Goal: Task Accomplishment & Management: Use online tool/utility

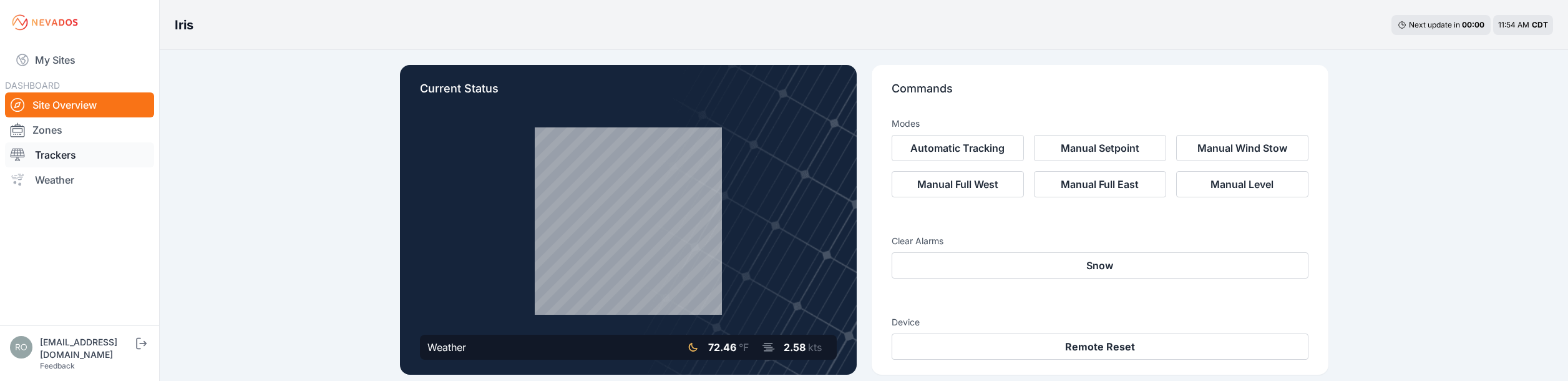
click at [90, 153] on link "Trackers" at bounding box center [80, 154] width 149 height 25
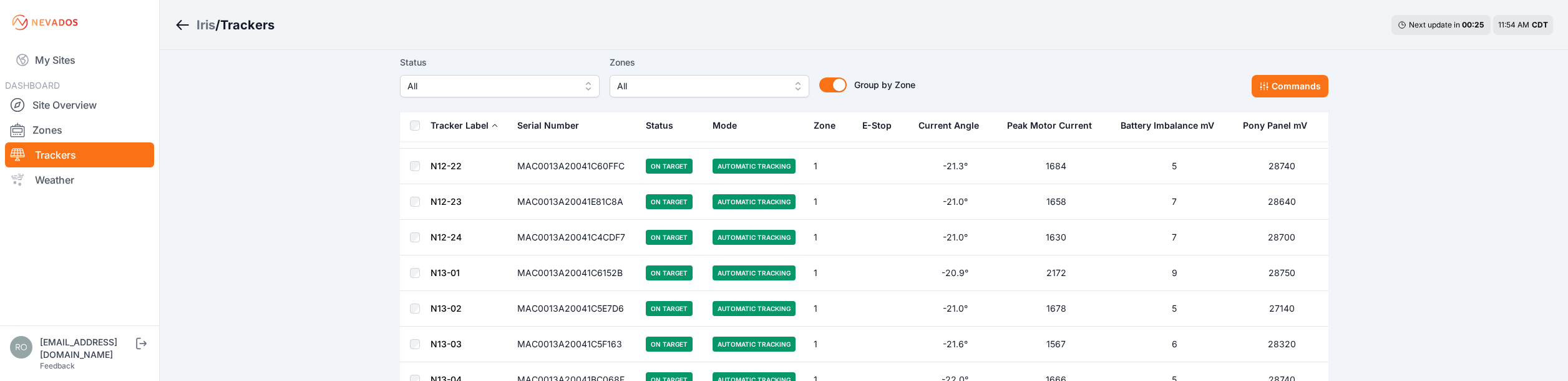
scroll to position [749, 0]
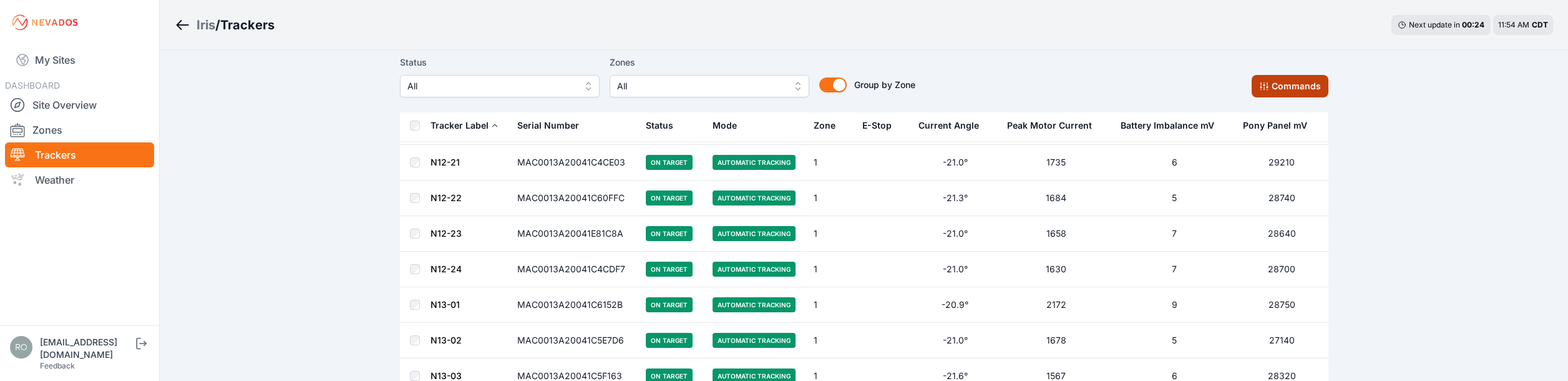
click at [1298, 84] on button "Commands" at bounding box center [1290, 86] width 77 height 22
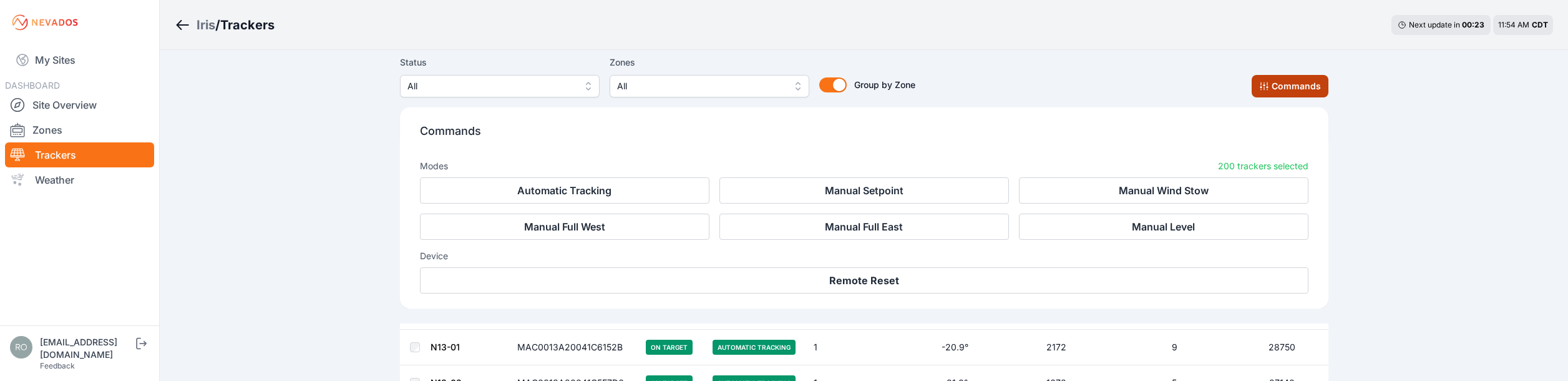
scroll to position [960, 0]
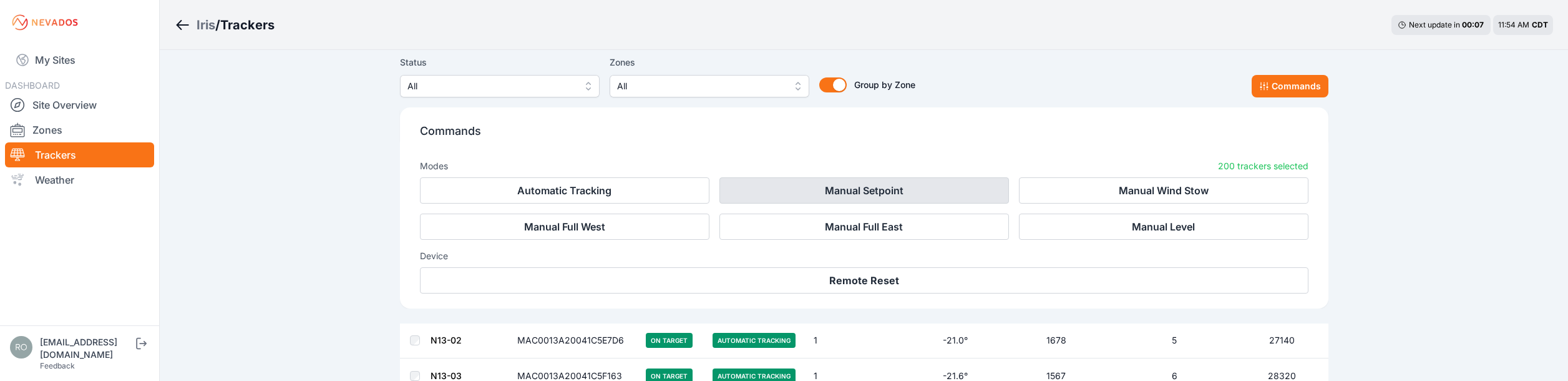
click at [889, 189] on button "Manual Setpoint" at bounding box center [864, 190] width 289 height 26
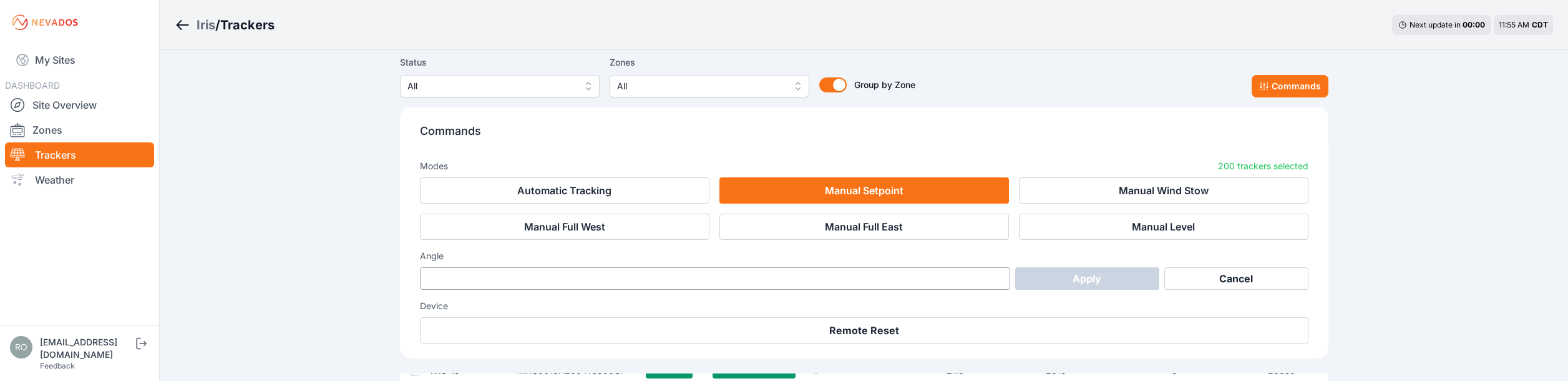
scroll to position [1447, 0]
drag, startPoint x: 344, startPoint y: 315, endPoint x: 344, endPoint y: 257, distance: 58.0
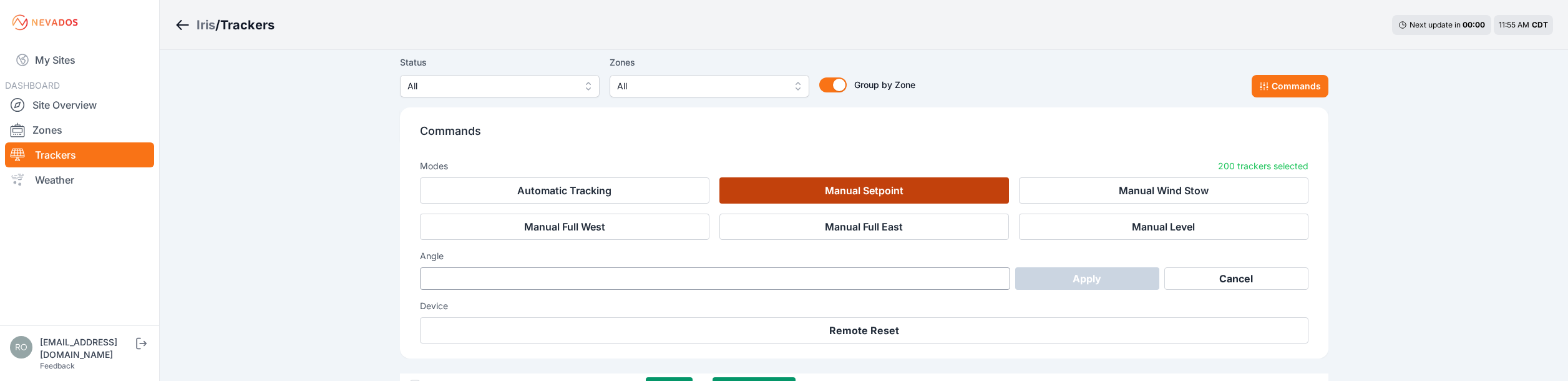
click at [839, 189] on button "Manual Setpoint" at bounding box center [864, 190] width 289 height 26
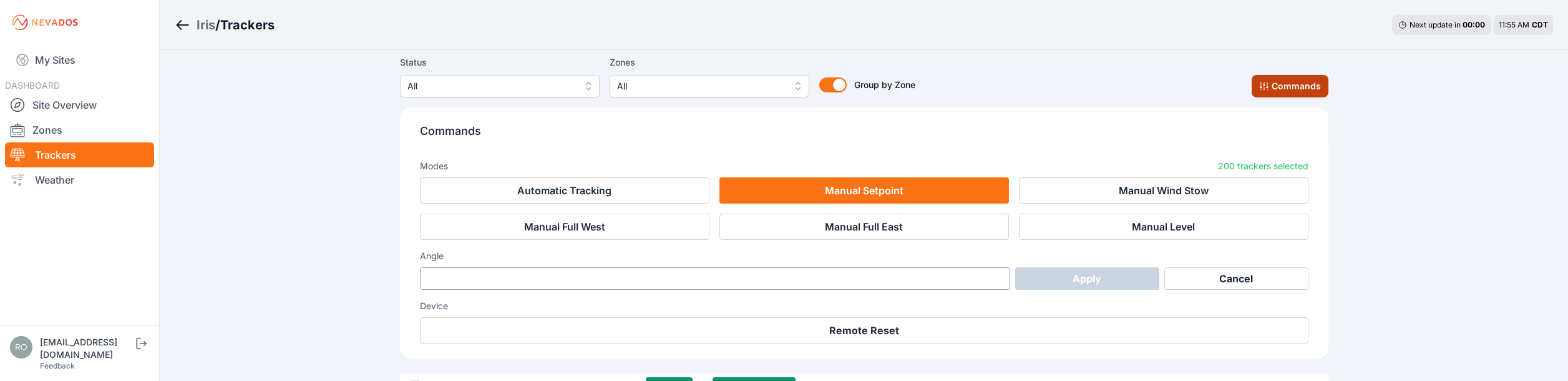
click at [1299, 88] on button "Commands" at bounding box center [1290, 86] width 77 height 22
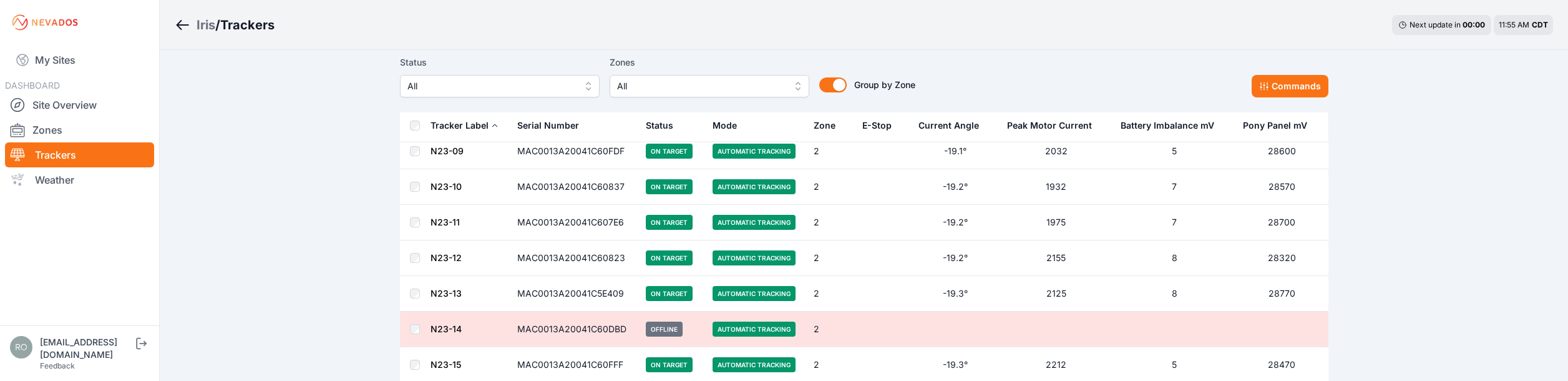
scroll to position [7087, 0]
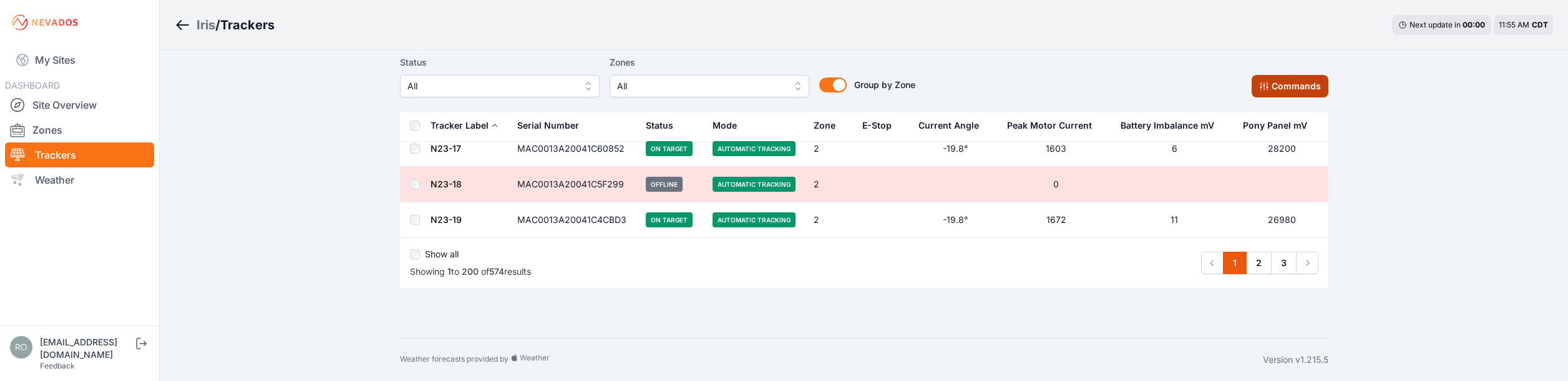
click at [1308, 89] on button "Commands" at bounding box center [1290, 86] width 77 height 22
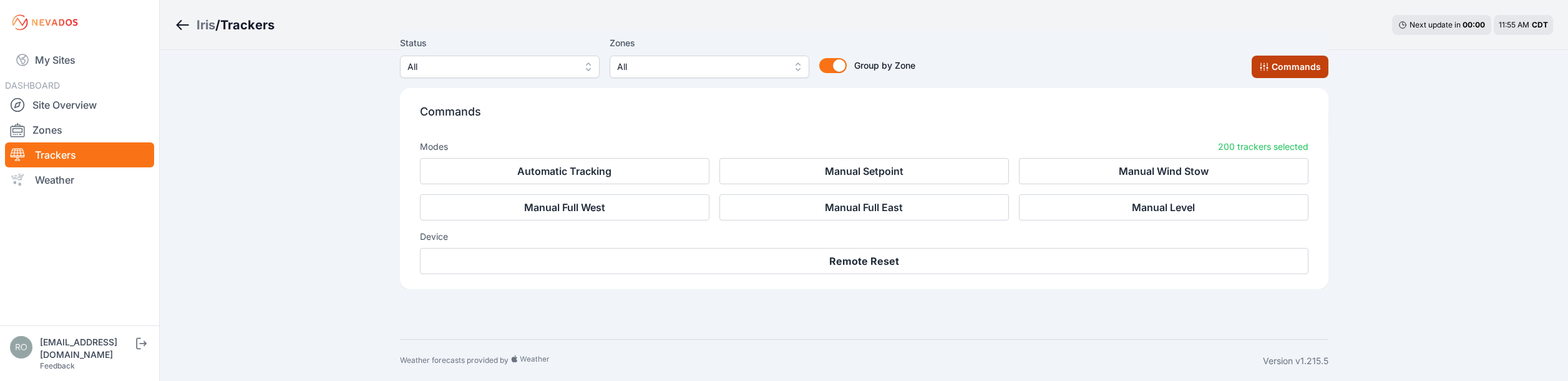
scroll to position [7298, 0]
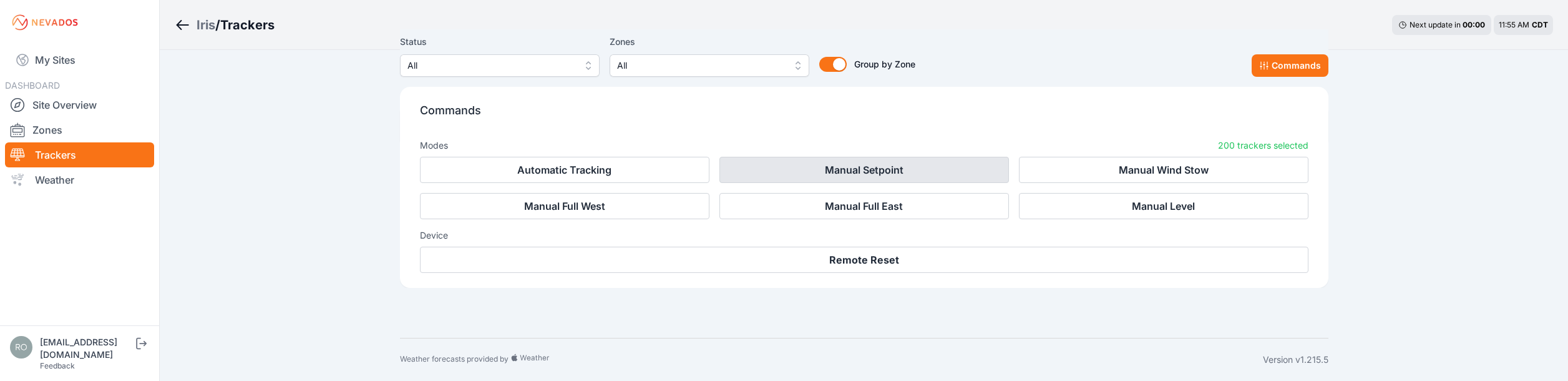
click at [853, 165] on button "Manual Setpoint" at bounding box center [864, 170] width 289 height 26
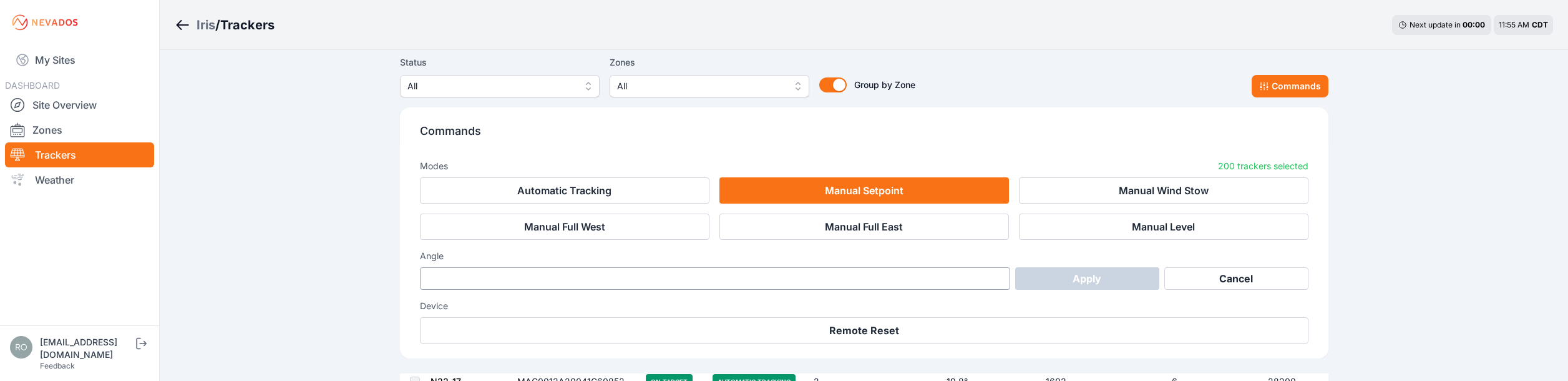
scroll to position [7348, 0]
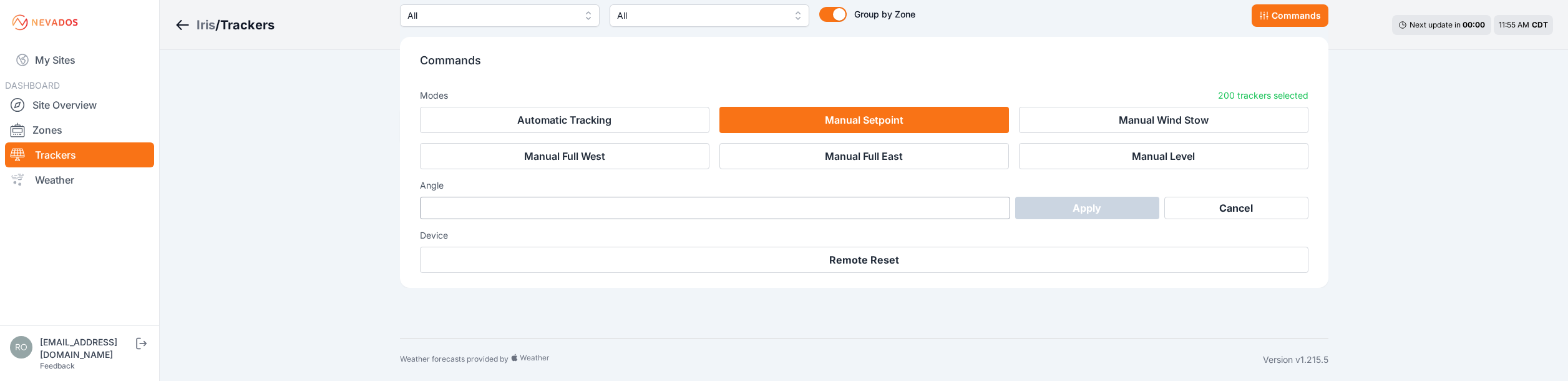
click at [99, 131] on link "Zones" at bounding box center [80, 130] width 149 height 25
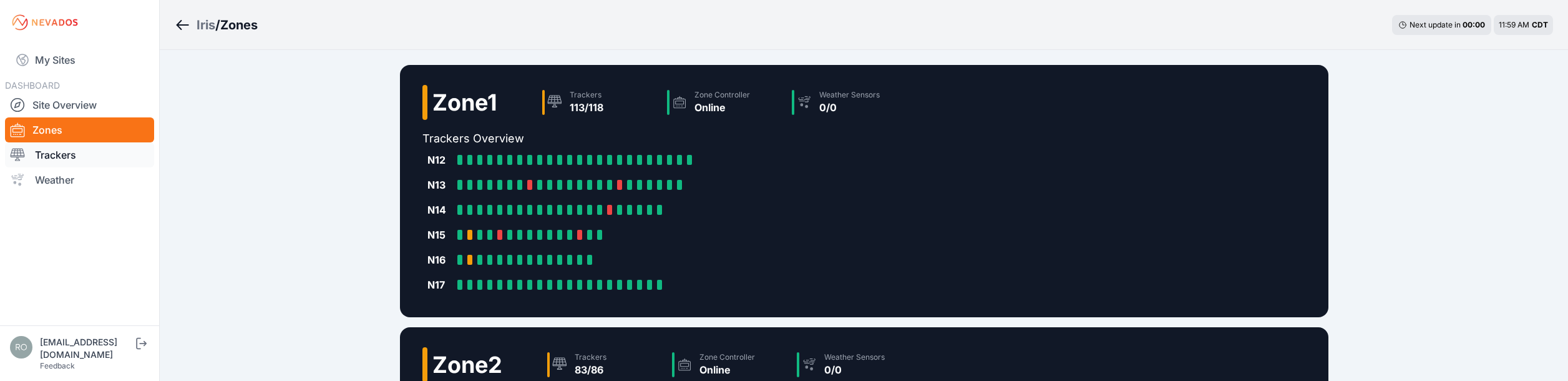
click at [64, 156] on link "Trackers" at bounding box center [80, 154] width 149 height 25
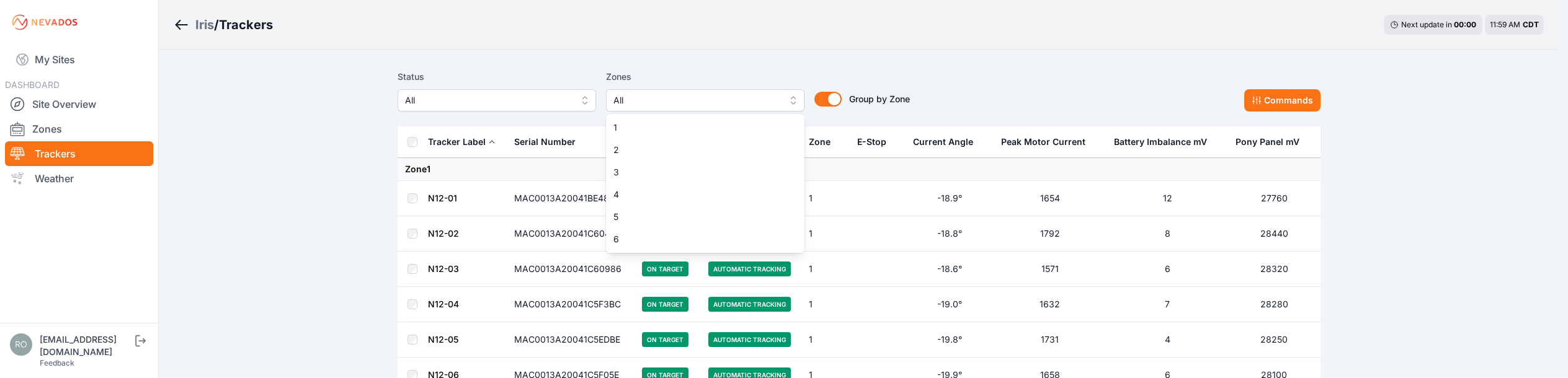
click at [794, 99] on button "All" at bounding box center [705, 100] width 198 height 22
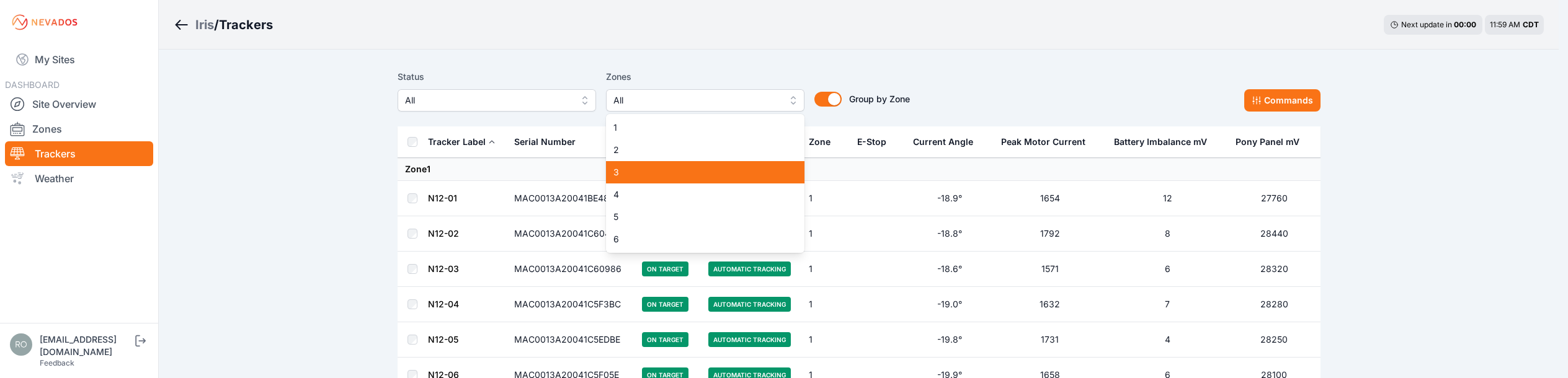
click at [731, 164] on div "3" at bounding box center [705, 172] width 198 height 22
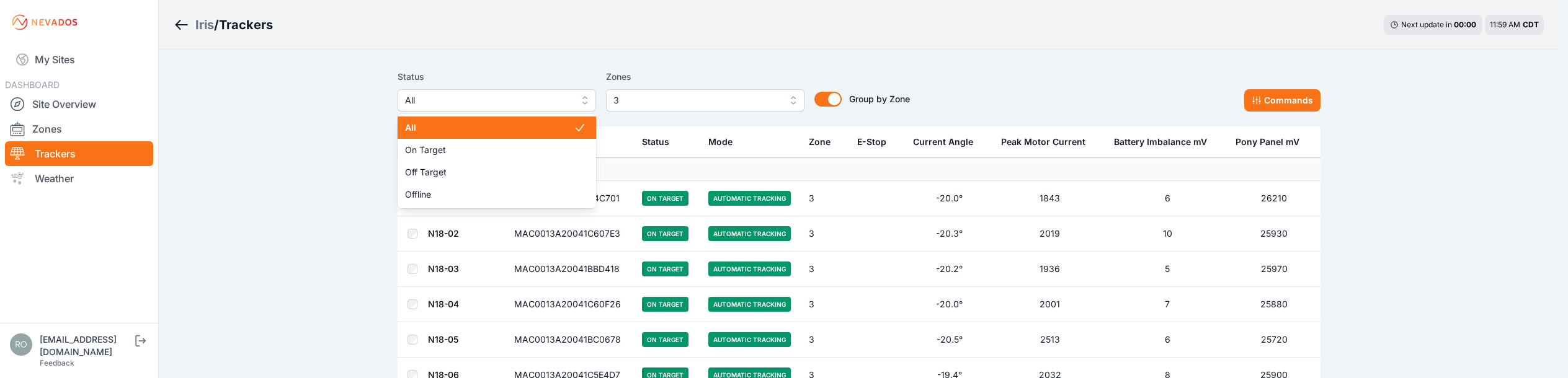
click at [411, 103] on span "All" at bounding box center [488, 100] width 166 height 15
click at [440, 129] on span "All" at bounding box center [489, 128] width 169 height 13
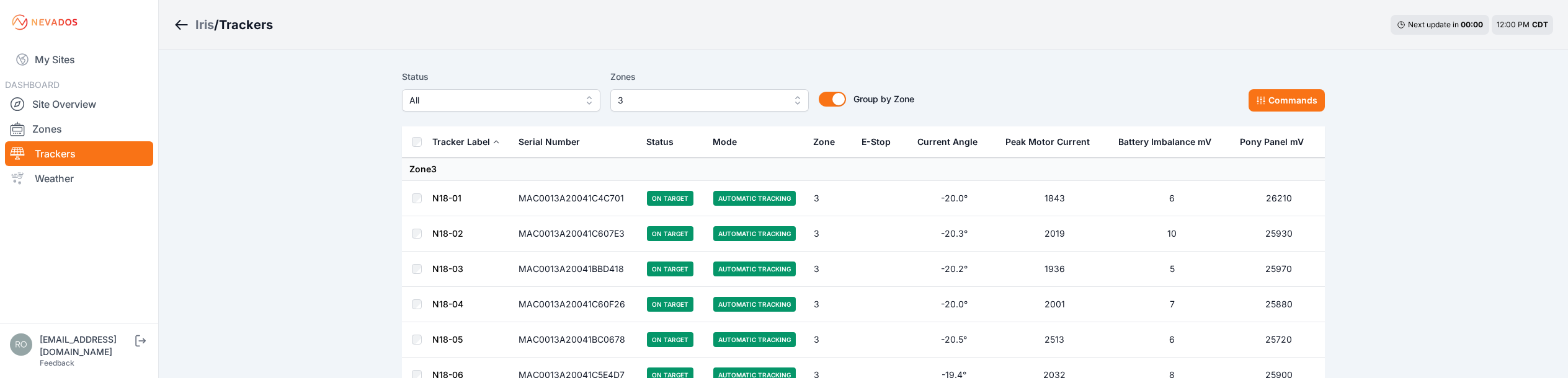
click at [792, 99] on button "3" at bounding box center [709, 100] width 198 height 22
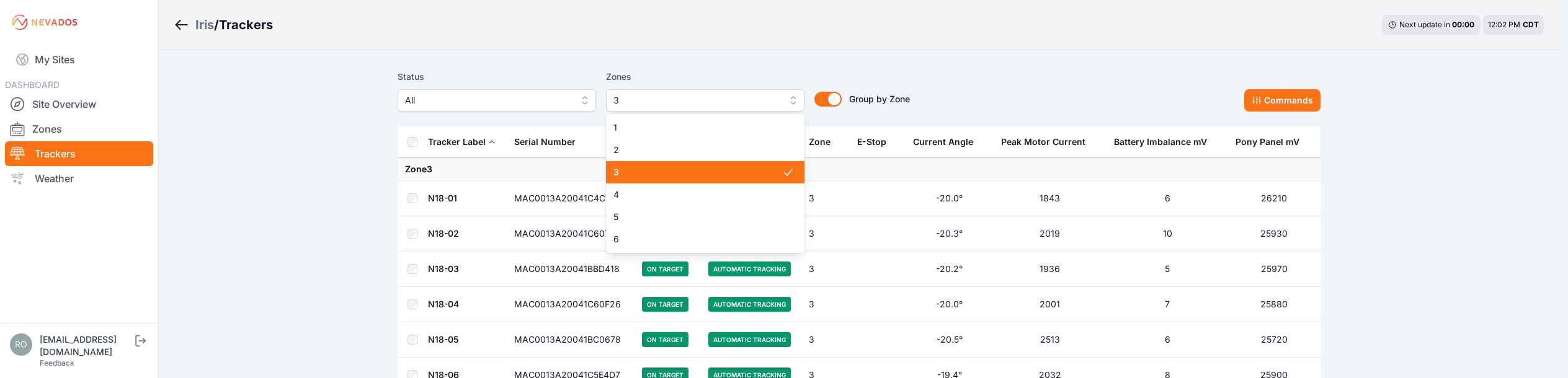
click at [648, 179] on div "3" at bounding box center [705, 172] width 198 height 22
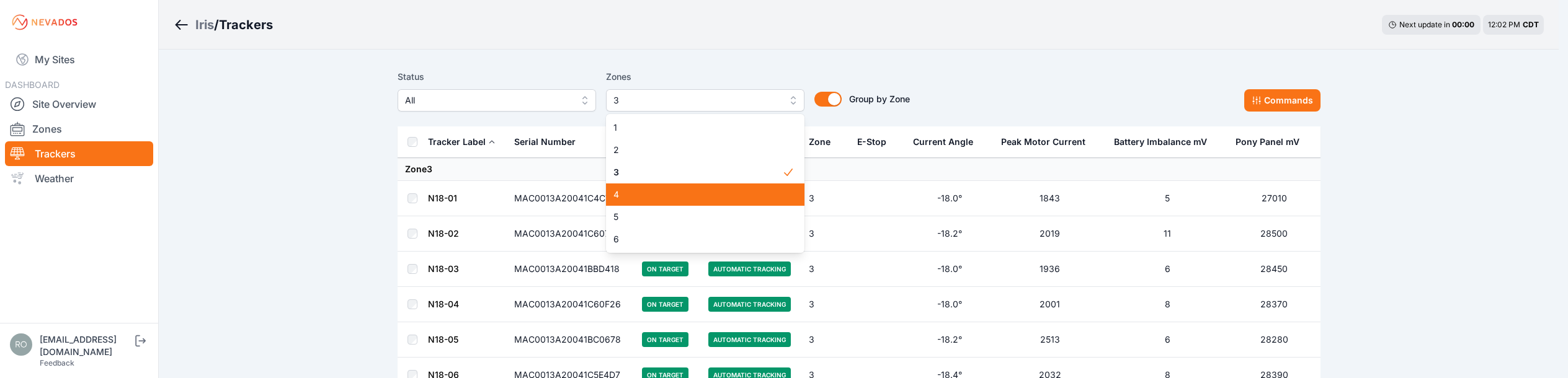
click at [697, 196] on span "4" at bounding box center [698, 194] width 169 height 13
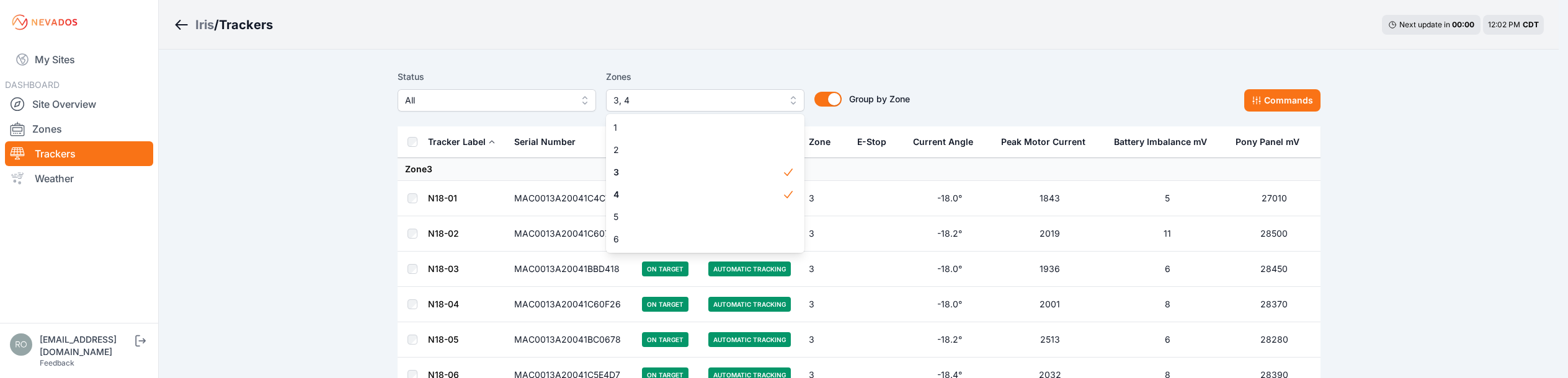
click at [502, 74] on div "Status All Zones 3, 4 1 2 3 4 5 6 Group by Zone Group by Zone" at bounding box center [653, 91] width 512 height 42
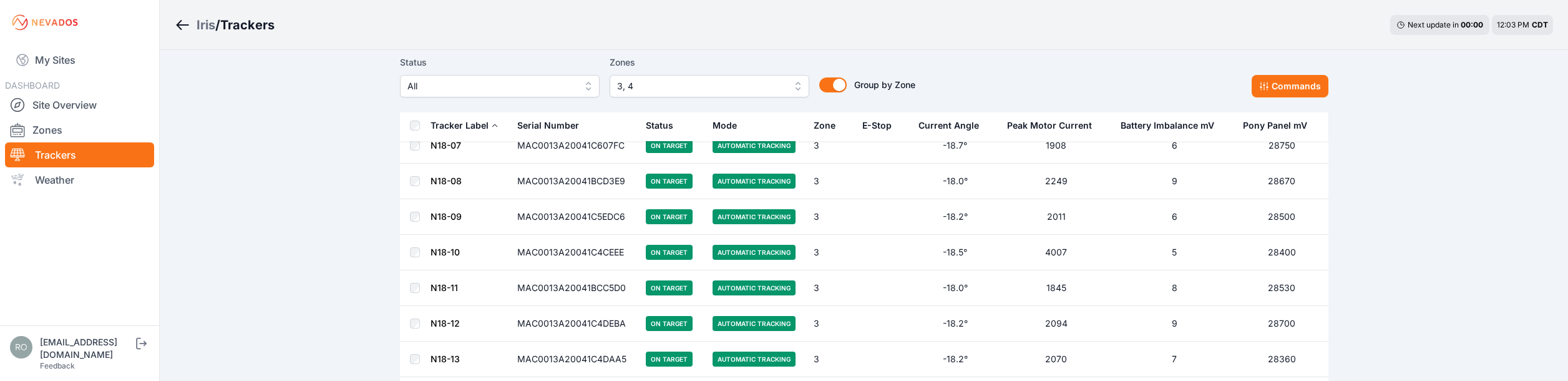
scroll to position [319, 0]
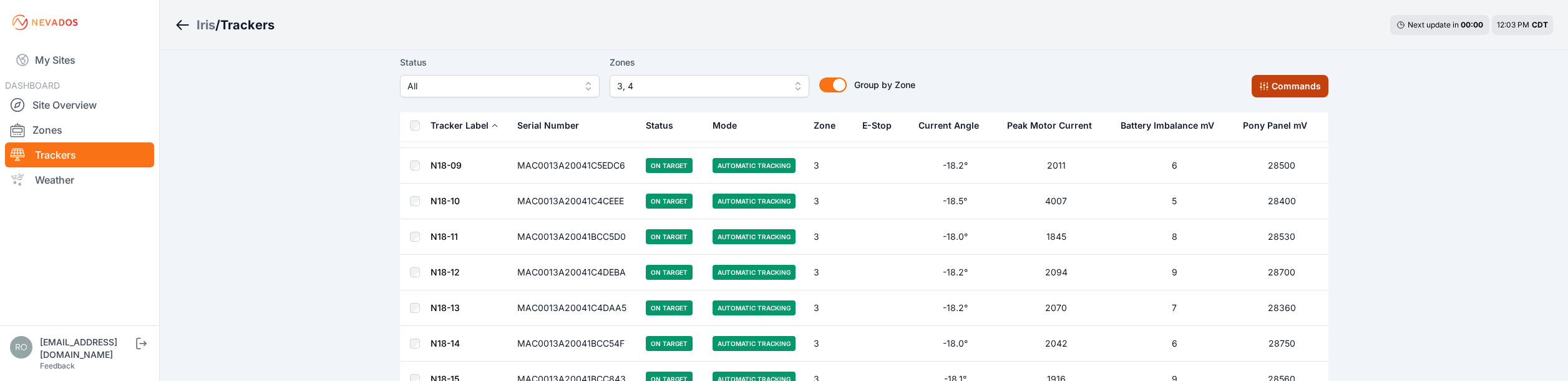
click at [1281, 87] on button "Commands" at bounding box center [1290, 86] width 77 height 22
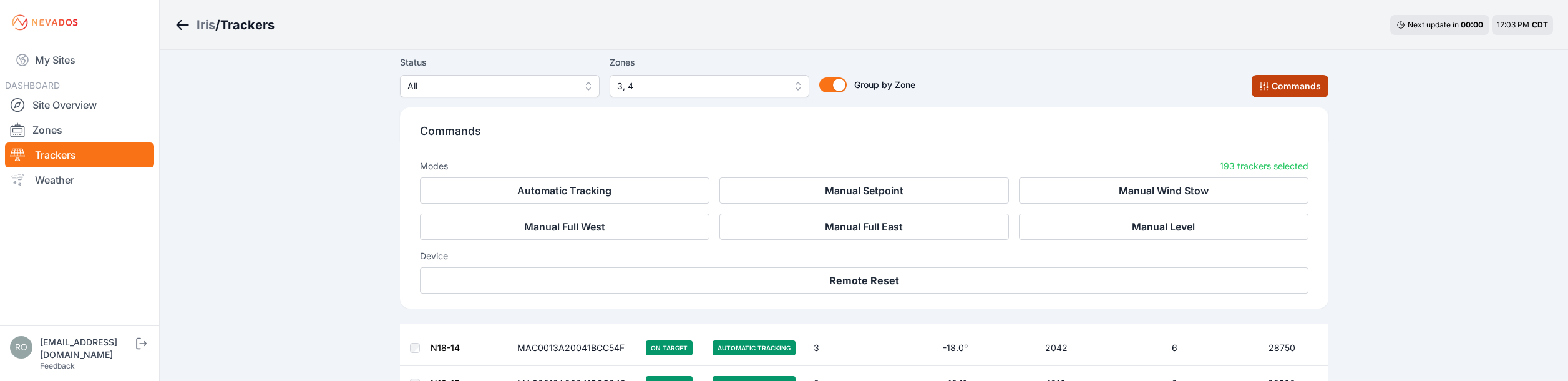
scroll to position [530, 0]
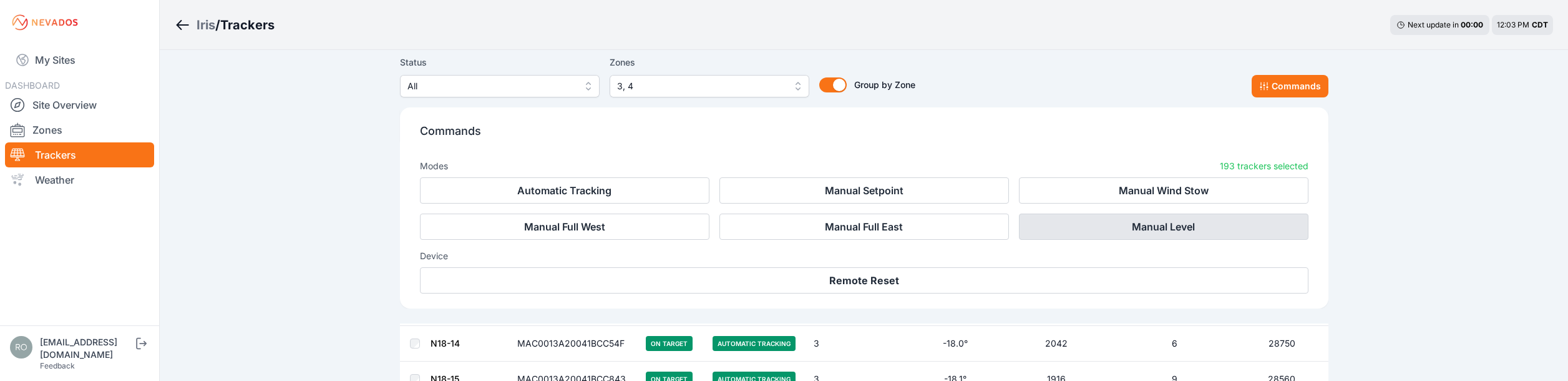
click at [1135, 227] on button "Manual Level" at bounding box center [1164, 227] width 289 height 26
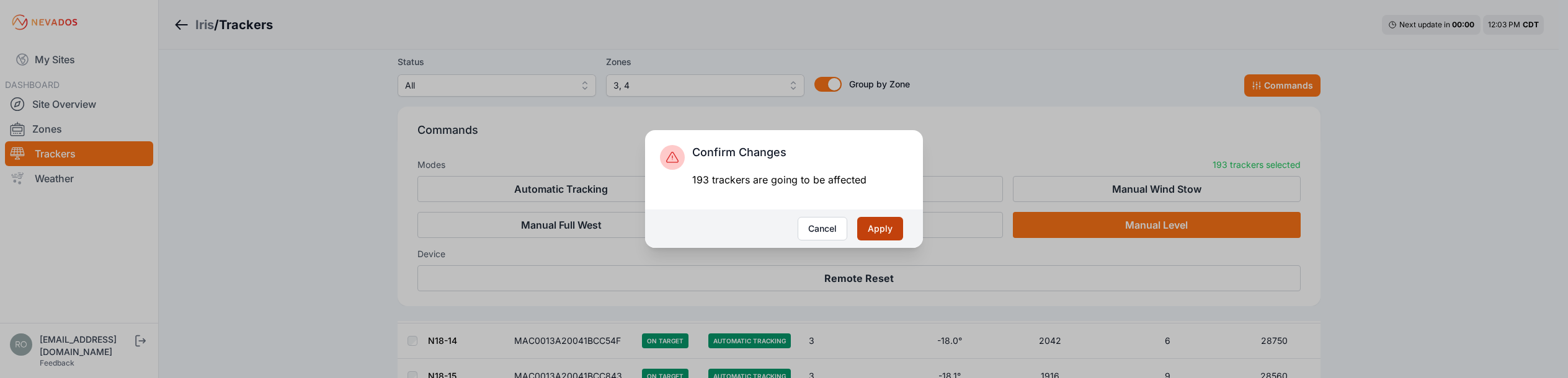
click at [880, 223] on button "Apply" at bounding box center [880, 228] width 46 height 23
